Goal: Contribute content

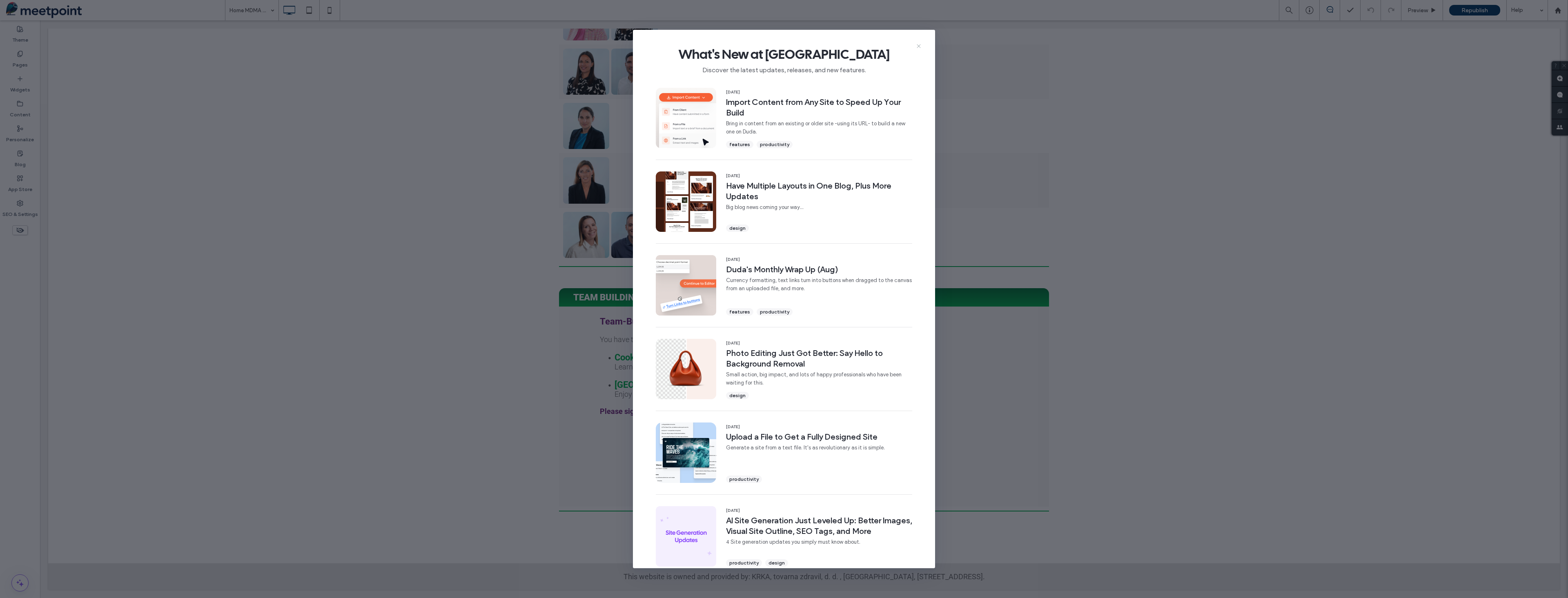
click at [921, 46] on icon at bounding box center [919, 46] width 7 height 7
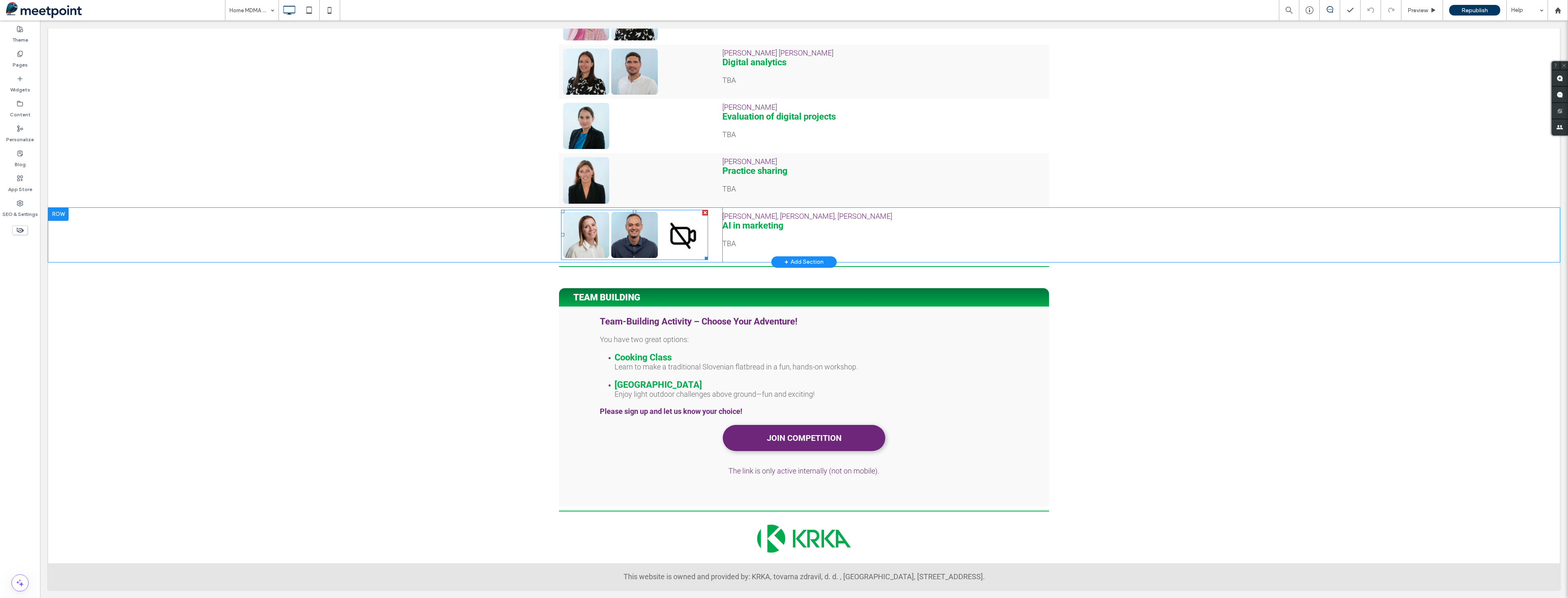
scroll to position [709, 0]
click at [633, 228] on link at bounding box center [634, 235] width 46 height 46
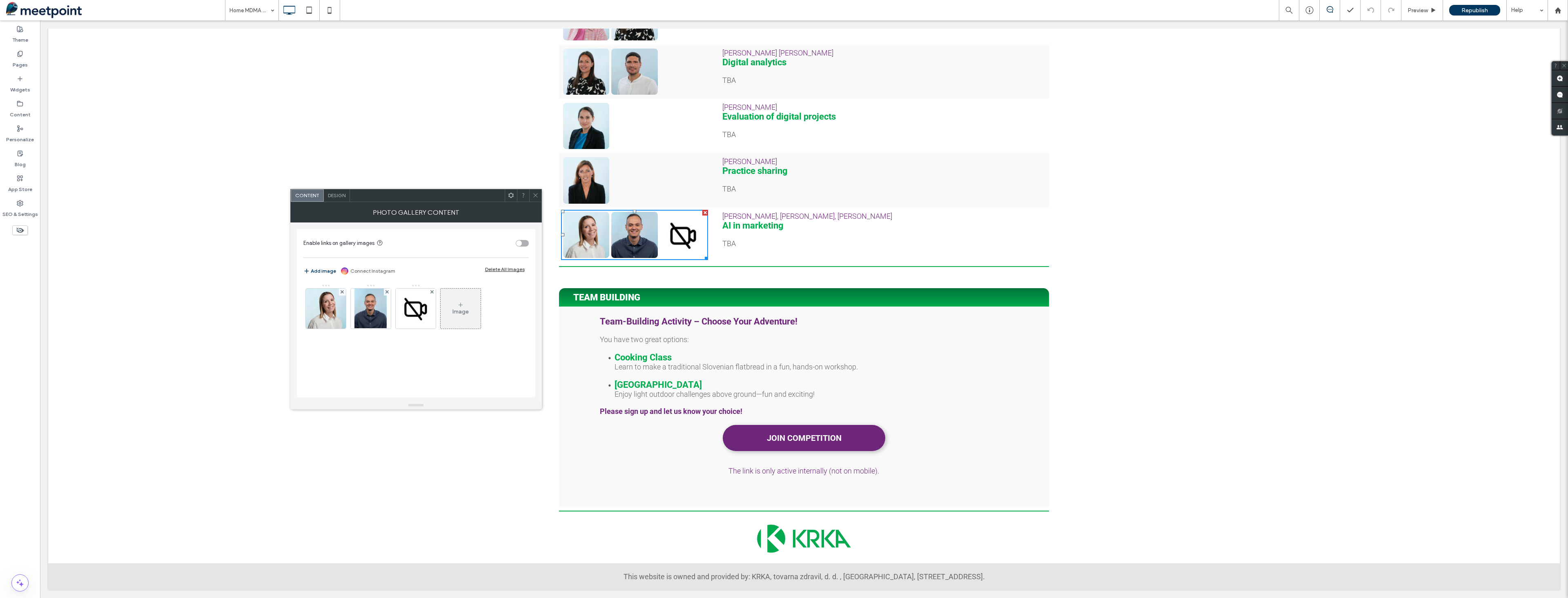
click at [628, 228] on link at bounding box center [634, 235] width 46 height 46
click at [460, 310] on div "Image" at bounding box center [460, 311] width 16 height 7
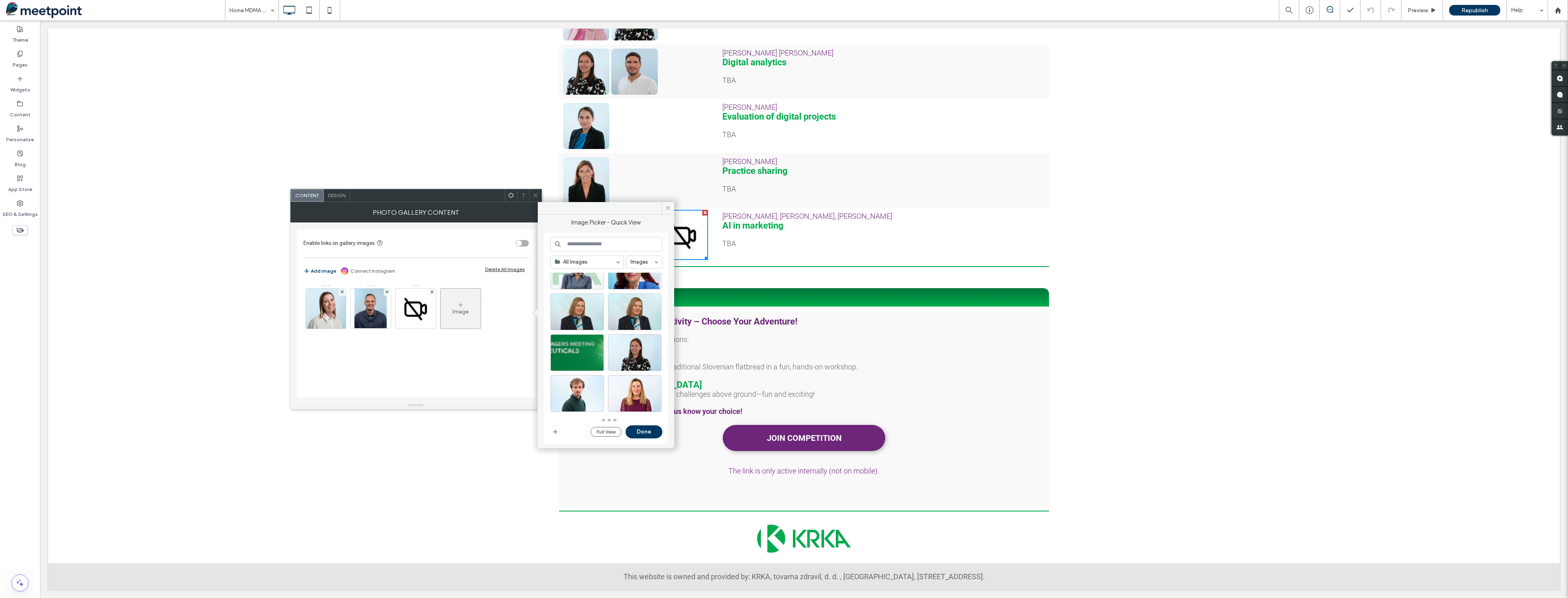
scroll to position [361, 0]
click at [558, 433] on icon "button" at bounding box center [555, 431] width 7 height 7
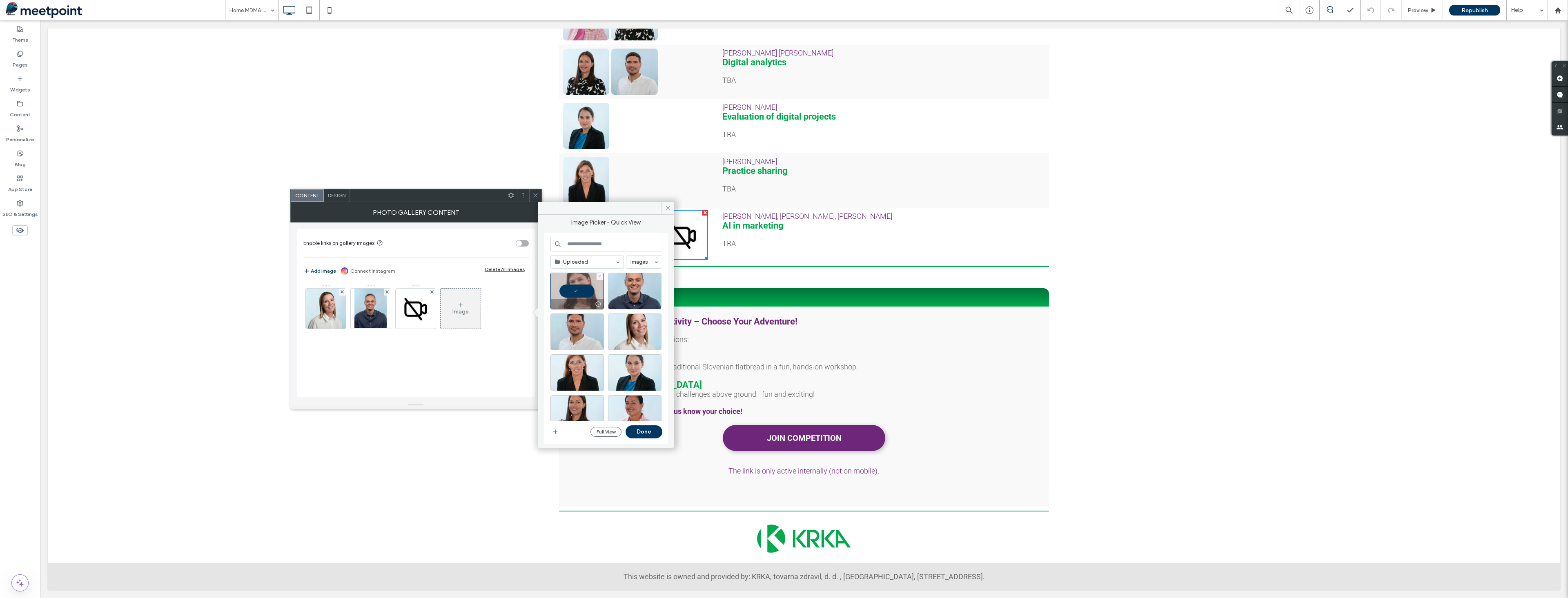
click at [570, 299] on div at bounding box center [577, 304] width 53 height 10
click at [577, 293] on div "Select" at bounding box center [577, 291] width 54 height 37
click at [640, 431] on button "Done" at bounding box center [644, 431] width 37 height 13
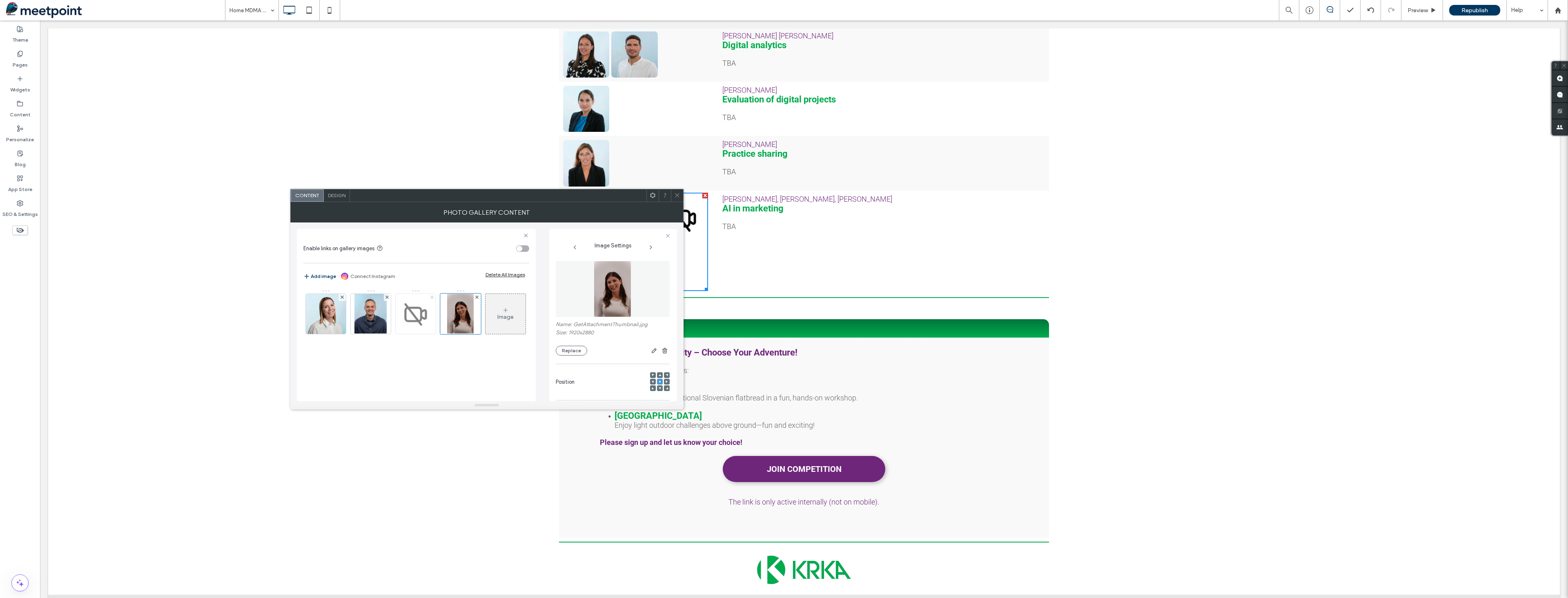
click at [432, 297] on use at bounding box center [432, 297] width 3 height 3
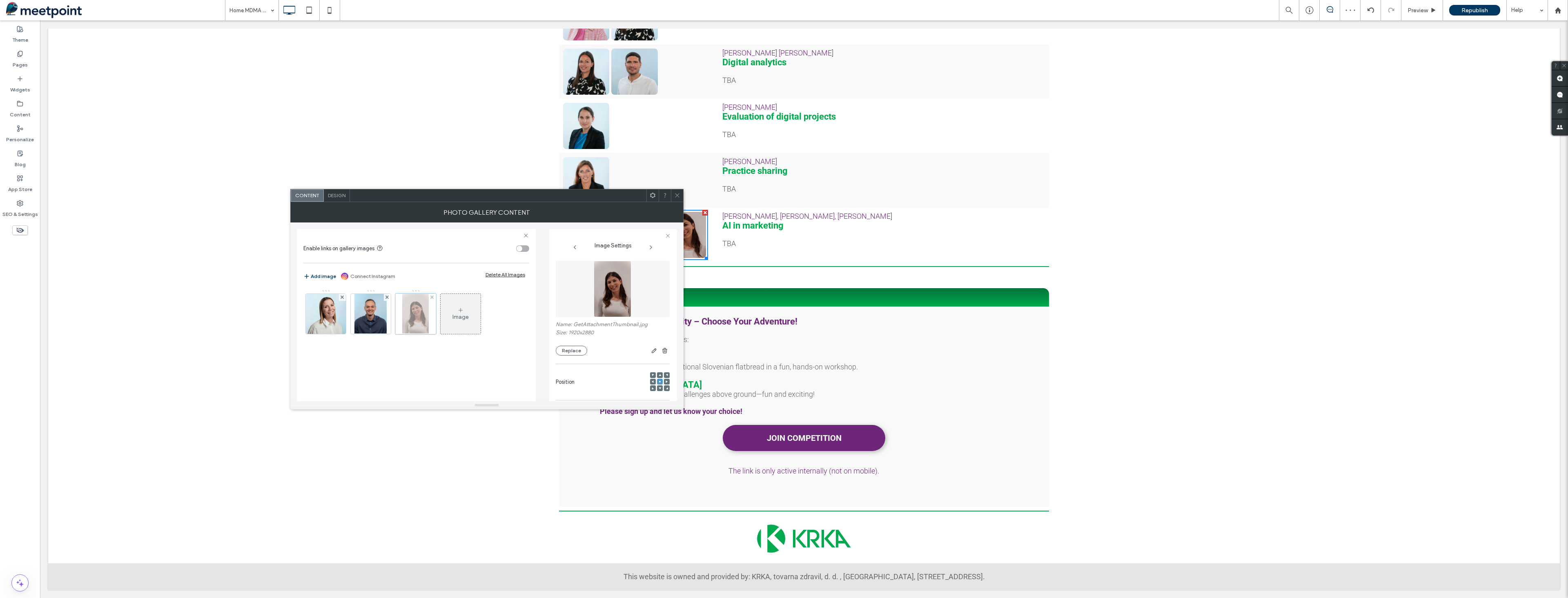
click at [417, 315] on div at bounding box center [415, 313] width 41 height 41
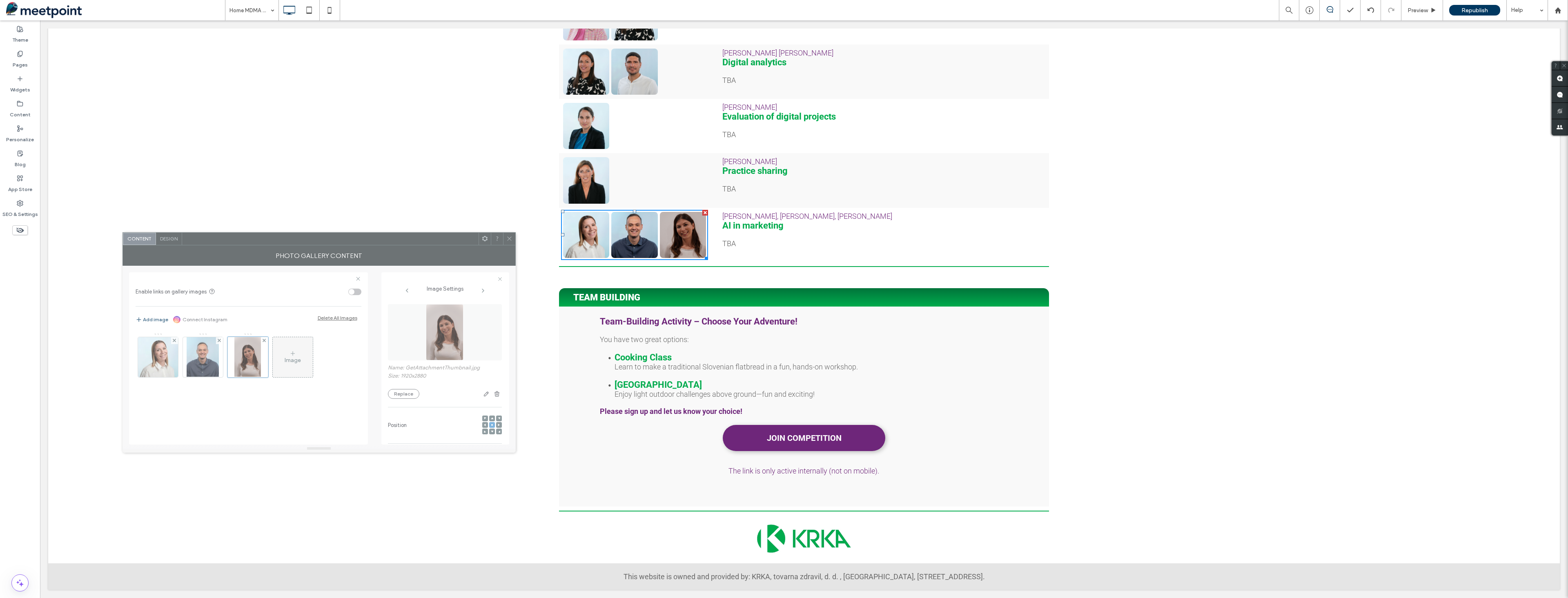
drag, startPoint x: 591, startPoint y: 195, endPoint x: 423, endPoint y: 238, distance: 173.4
click at [423, 238] on div at bounding box center [330, 238] width 296 height 12
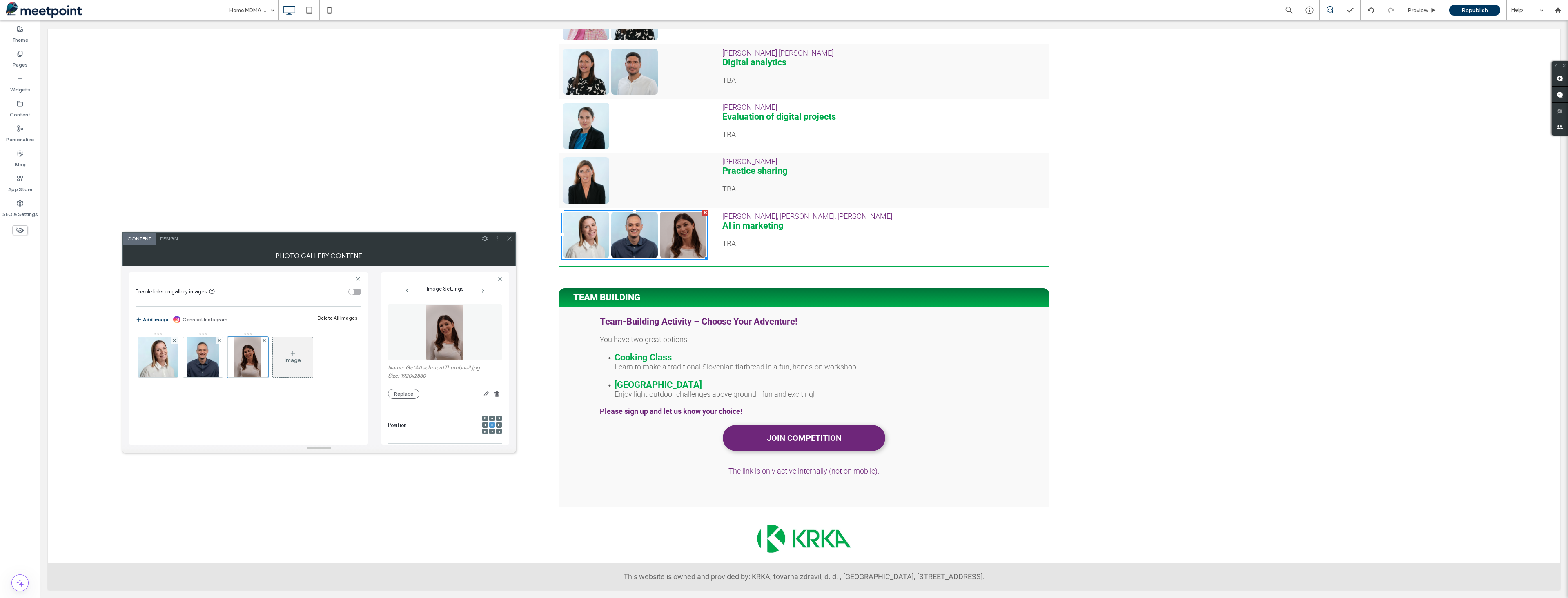
click at [489, 418] on div at bounding box center [492, 418] width 5 height 5
click at [491, 417] on icon at bounding box center [492, 419] width 2 height 2
click at [491, 425] on use at bounding box center [492, 425] width 2 height 2
click at [511, 242] on span at bounding box center [509, 238] width 6 height 12
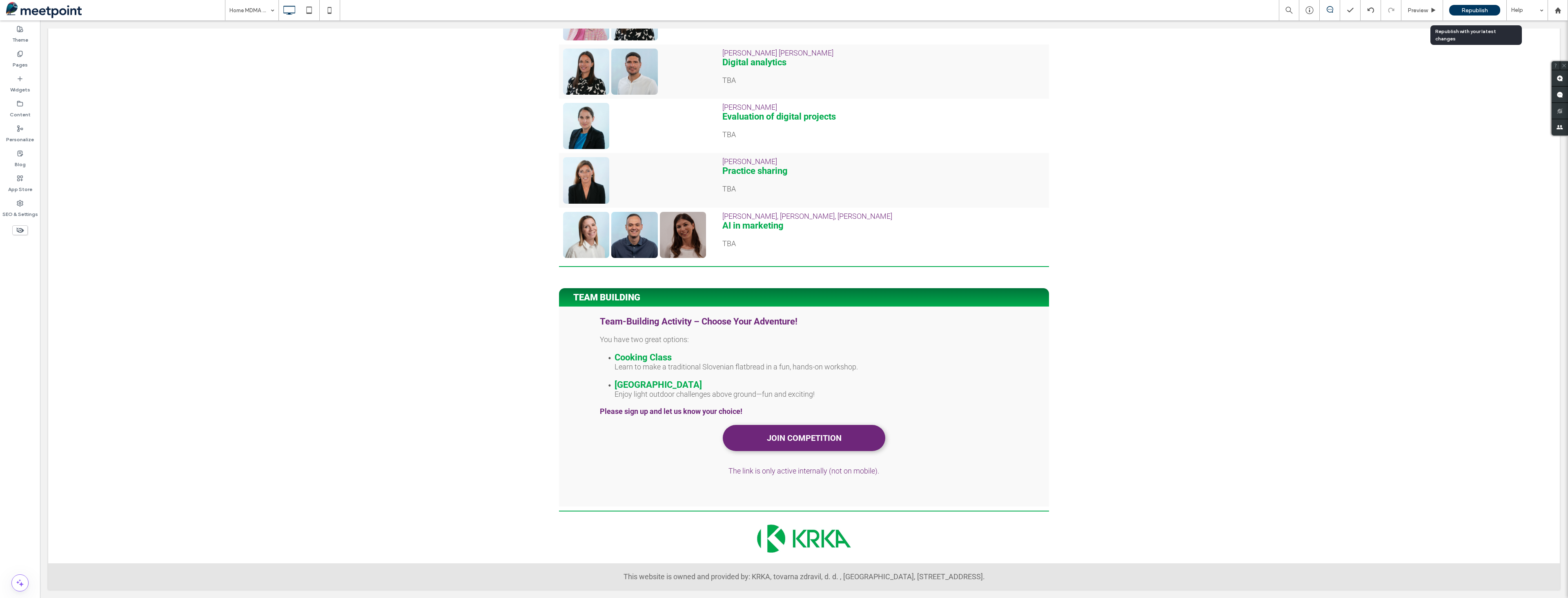
click at [1472, 8] on span "Republish" at bounding box center [1475, 10] width 27 height 7
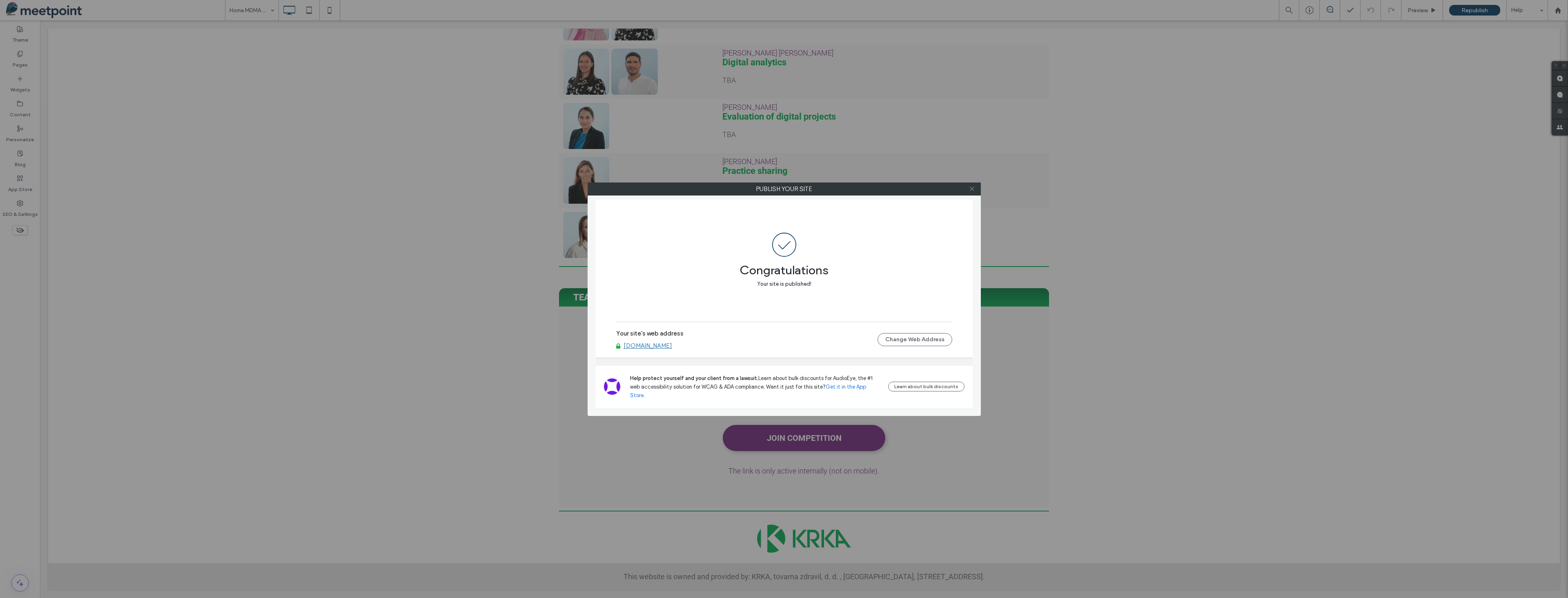
click at [973, 189] on icon at bounding box center [972, 189] width 6 height 6
